Goal: Task Accomplishment & Management: Manage account settings

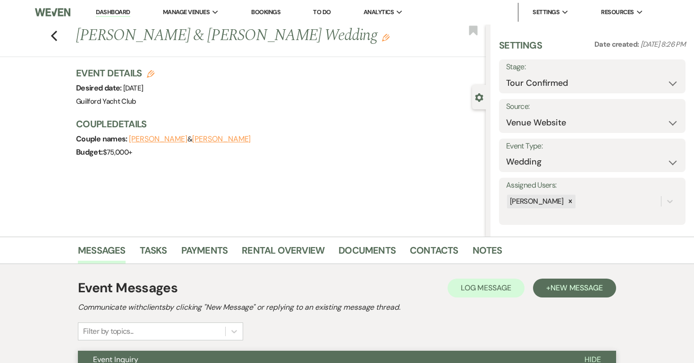
select select "4"
select select "5"
click at [53, 38] on use "button" at bounding box center [54, 36] width 6 height 10
select select "4"
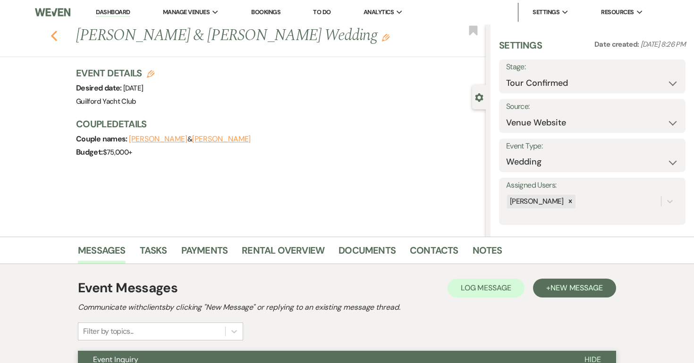
select select "4"
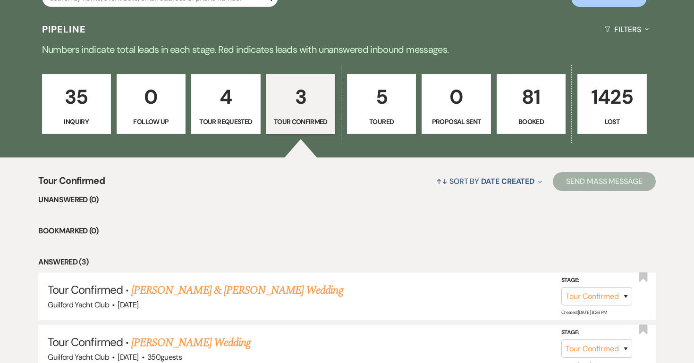
scroll to position [194, 0]
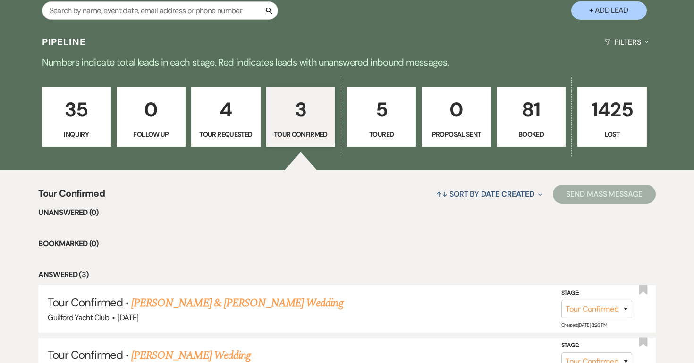
click at [534, 113] on p "81" at bounding box center [531, 110] width 57 height 32
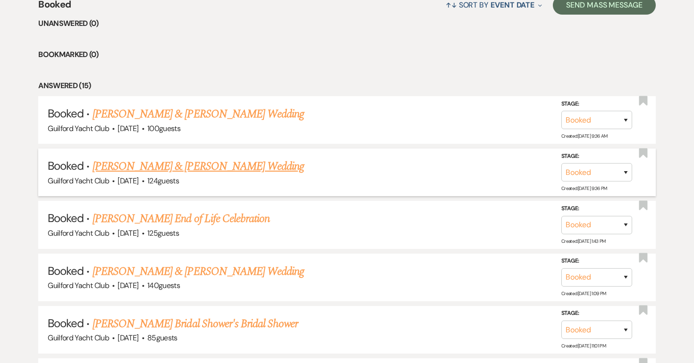
scroll to position [385, 0]
click at [230, 167] on link "[PERSON_NAME] & [PERSON_NAME] Wedding" at bounding box center [197, 165] width 211 height 17
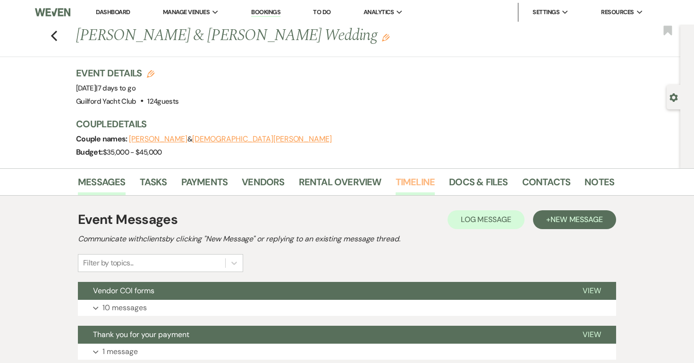
click at [413, 182] on link "Timeline" at bounding box center [415, 185] width 40 height 21
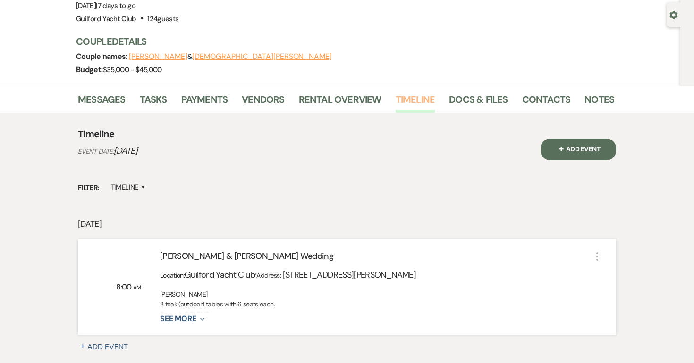
scroll to position [117, 0]
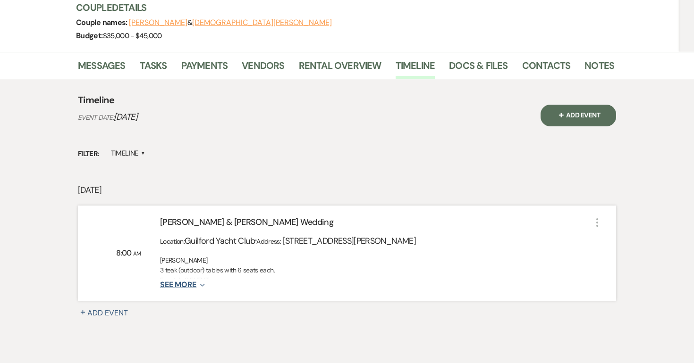
click at [201, 285] on icon "Expand" at bounding box center [200, 286] width 8 height 8
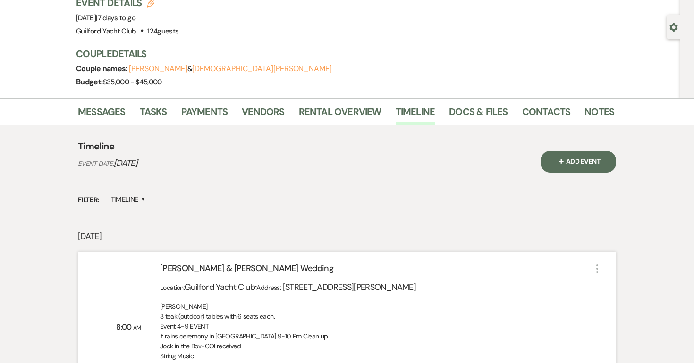
scroll to position [0, 0]
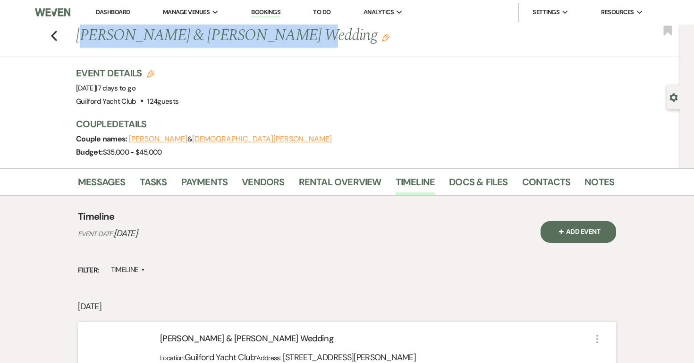
drag, startPoint x: 271, startPoint y: 33, endPoint x: 81, endPoint y: 33, distance: 190.2
click at [81, 34] on h1 "[PERSON_NAME] & [PERSON_NAME] Wedding Edit" at bounding box center [287, 36] width 423 height 23
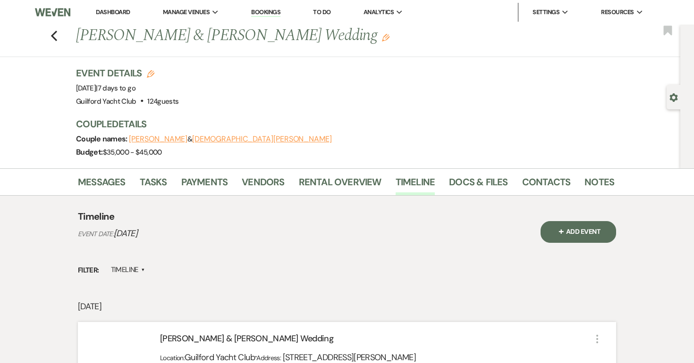
click at [276, 38] on h1 "[PERSON_NAME] & [PERSON_NAME] Wedding Edit" at bounding box center [287, 36] width 423 height 23
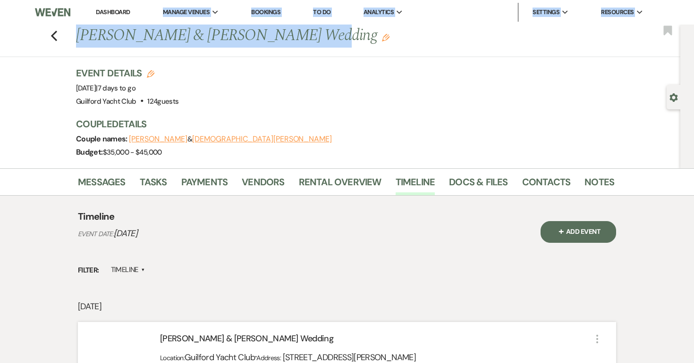
drag, startPoint x: 276, startPoint y: 38, endPoint x: 92, endPoint y: 23, distance: 184.7
click at [92, 23] on div "Dashboard Manage Venues Expand Guilford Yacht Club Bookings To Do Analytics Exp…" at bounding box center [347, 264] width 694 height 528
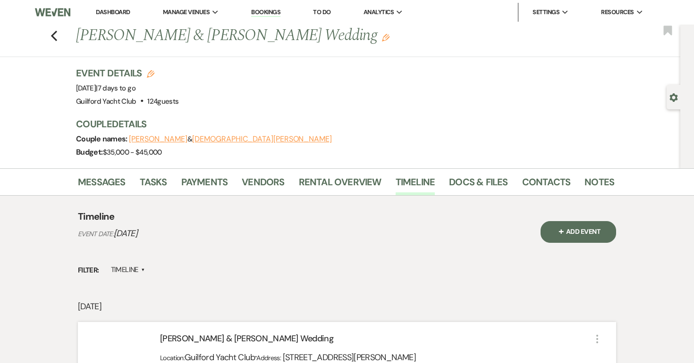
click at [230, 73] on div "Event Details Edit Event Date: [DATE] | 7 days to go Venue: Guilford Yacht Club…" at bounding box center [340, 88] width 529 height 42
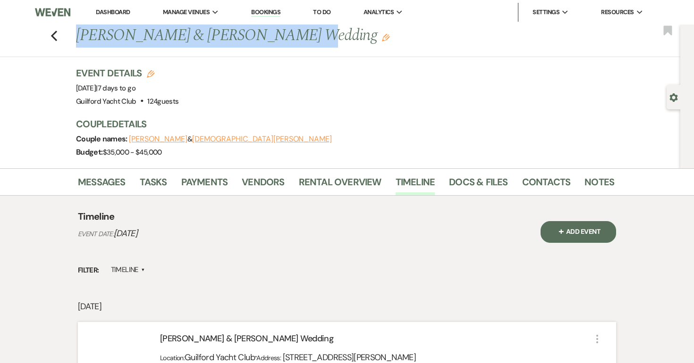
drag, startPoint x: 275, startPoint y: 38, endPoint x: 66, endPoint y: 34, distance: 208.6
click at [66, 34] on div "Previous [PERSON_NAME] & [PERSON_NAME] Wedding Edit Bookmark" at bounding box center [337, 41] width 685 height 33
copy h1 "[PERSON_NAME] & [PERSON_NAME]"
click at [54, 34] on icon "Previous" at bounding box center [53, 35] width 7 height 11
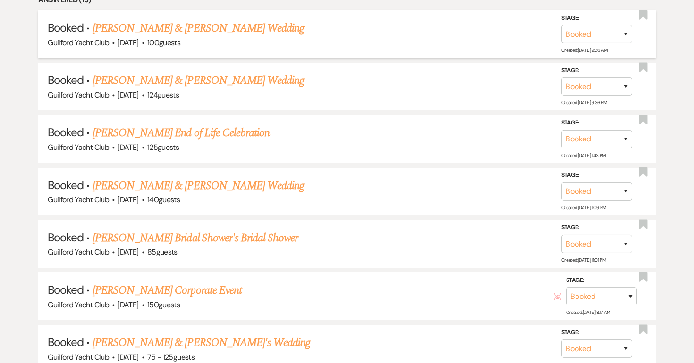
scroll to position [484, 0]
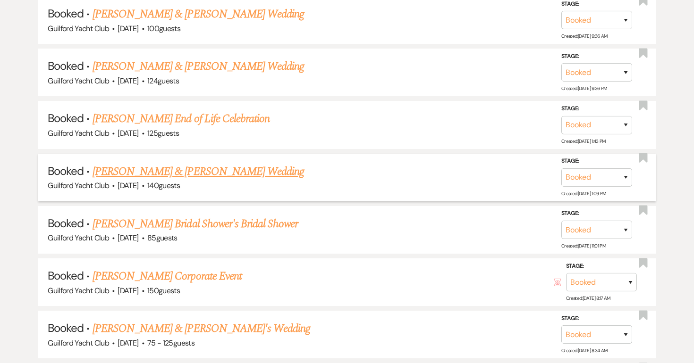
click at [215, 171] on link "[PERSON_NAME] & [PERSON_NAME] Wedding" at bounding box center [197, 171] width 211 height 17
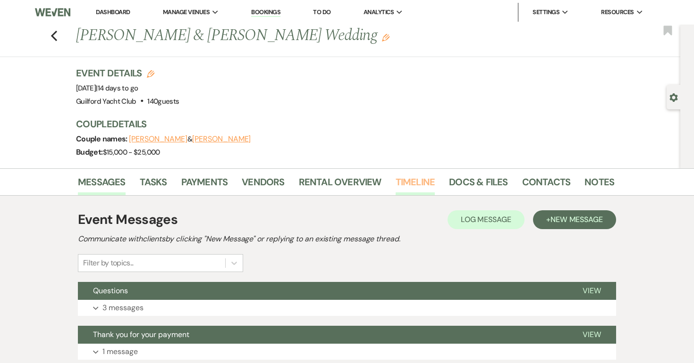
click at [406, 184] on link "Timeline" at bounding box center [415, 185] width 40 height 21
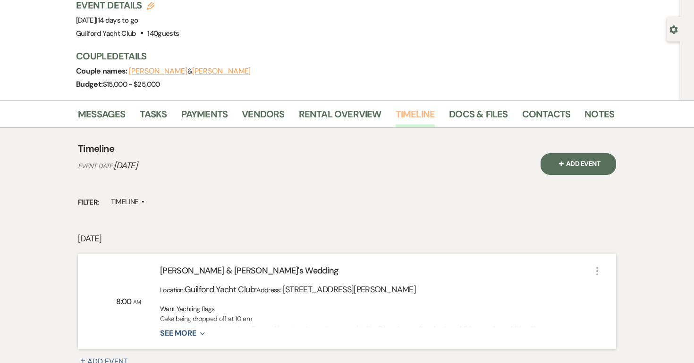
scroll to position [98, 0]
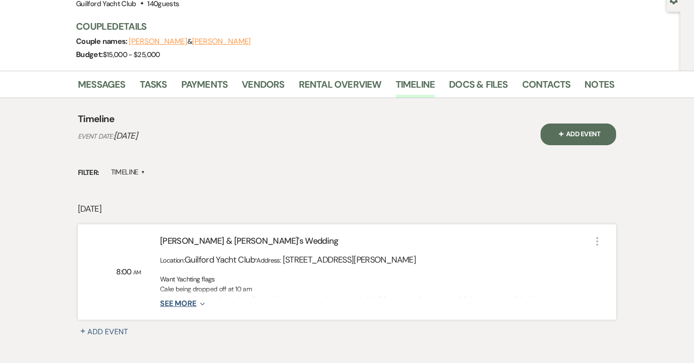
click at [199, 305] on icon "Expand" at bounding box center [200, 305] width 8 height 8
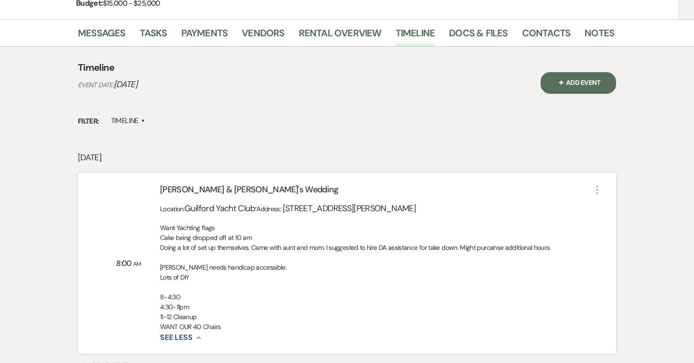
scroll to position [0, 0]
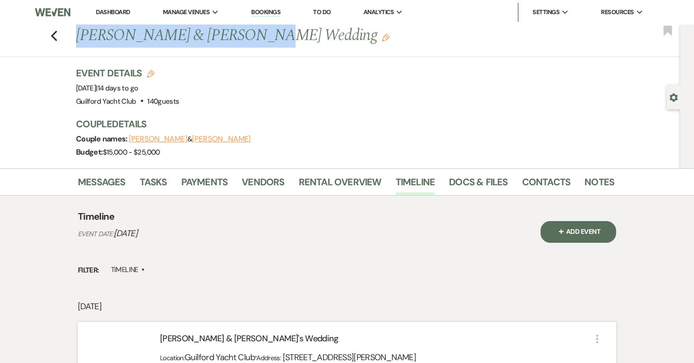
drag, startPoint x: 230, startPoint y: 37, endPoint x: 78, endPoint y: 43, distance: 152.6
click at [78, 43] on h1 "[PERSON_NAME] & [PERSON_NAME] Wedding Edit" at bounding box center [287, 36] width 423 height 23
copy h1 "[PERSON_NAME] & [PERSON_NAME]"
